Goal: Task Accomplishment & Management: Complete application form

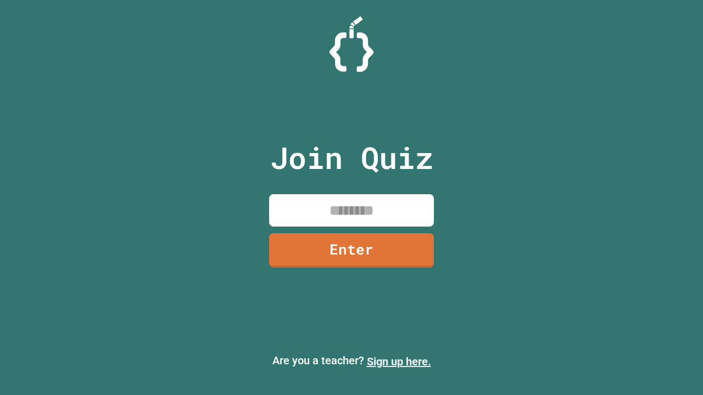
click at [399, 362] on link "Sign up here." at bounding box center [399, 361] width 64 height 13
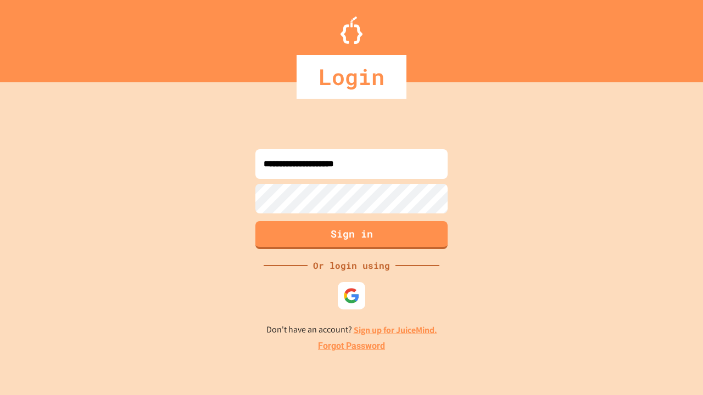
type input "**********"
